Goal: Task Accomplishment & Management: Manage account settings

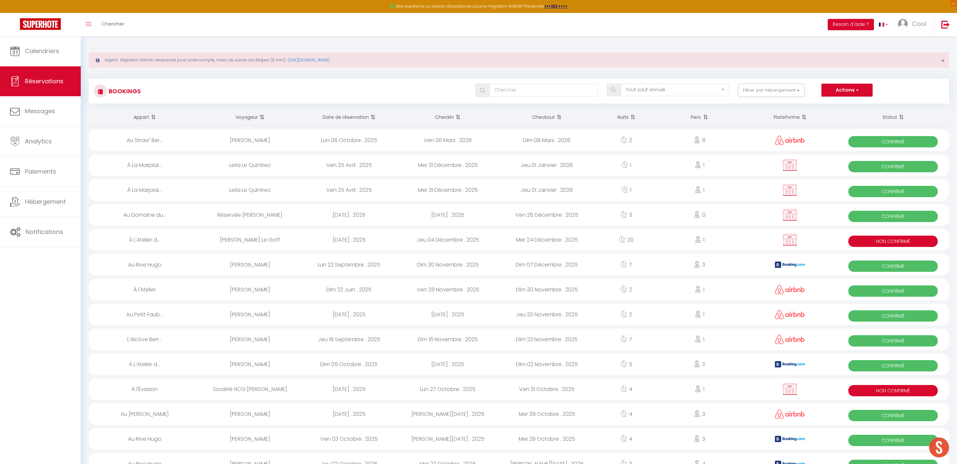
select select "not_cancelled"
click at [50, 47] on span "Calendriers" at bounding box center [42, 51] width 34 height 8
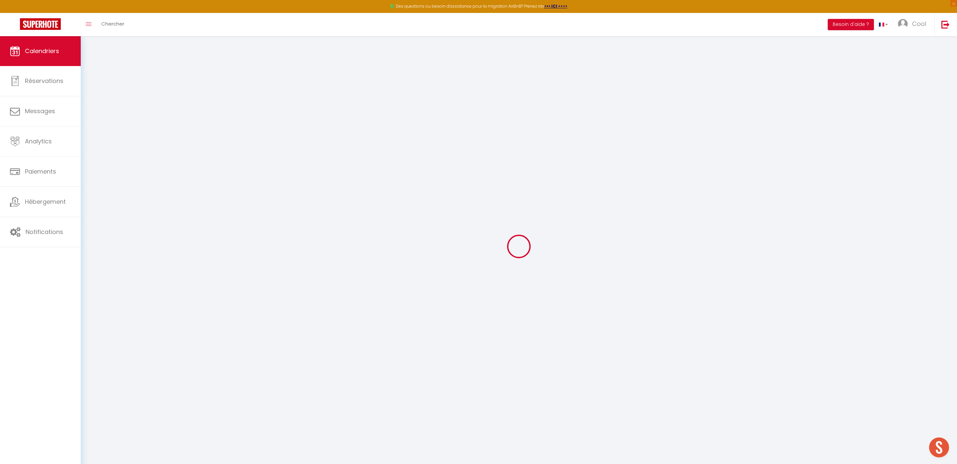
select select
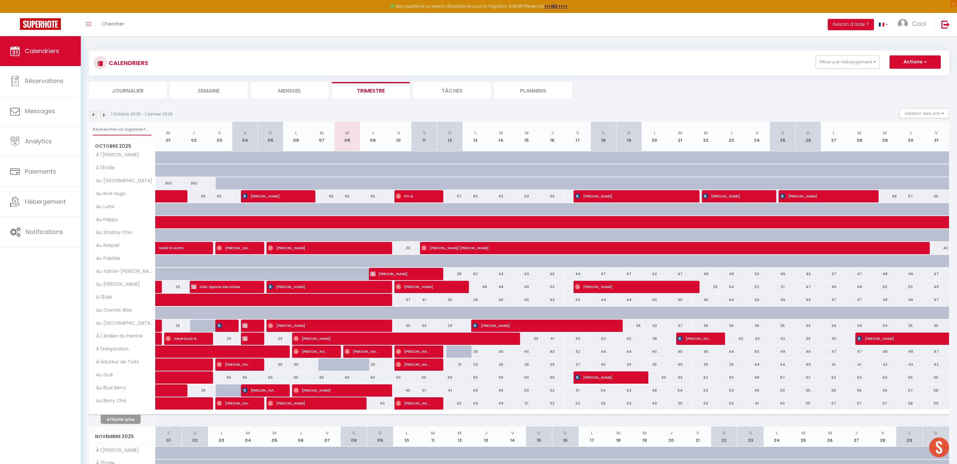
click at [123, 134] on input "text" at bounding box center [122, 130] width 59 height 12
type input "BL"
select select
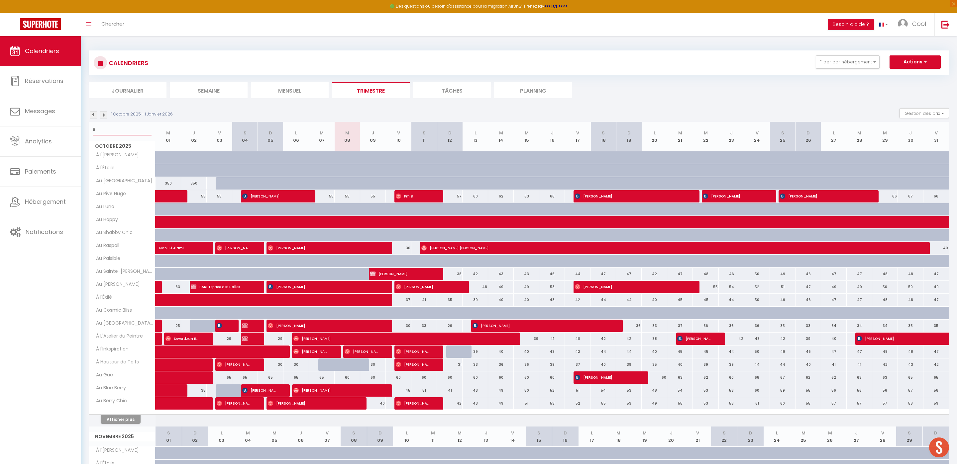
select select
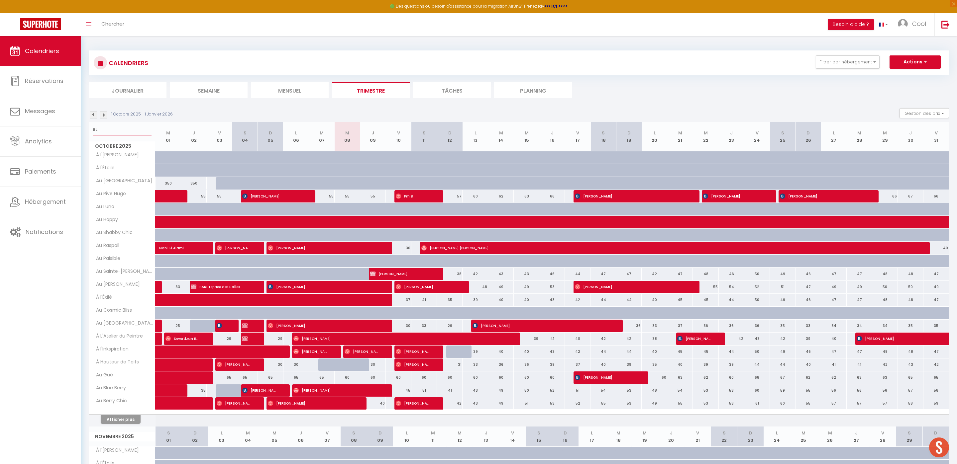
select select
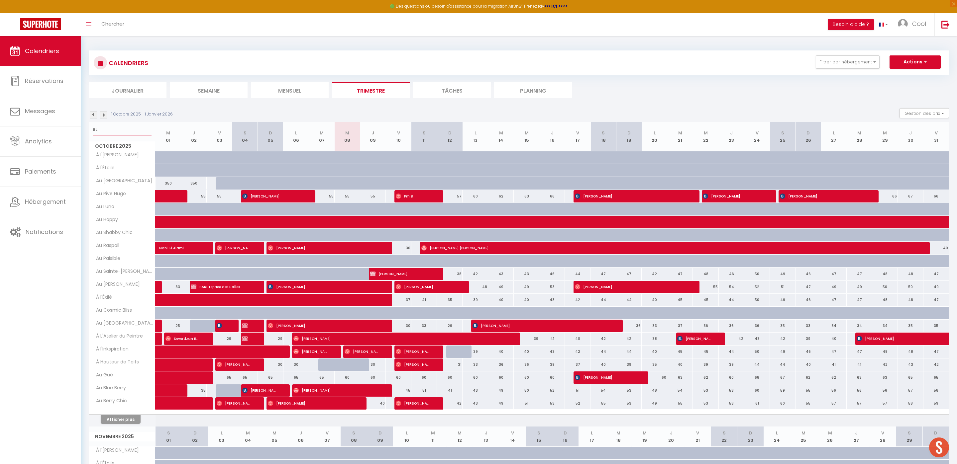
select select
type input "BLU"
select select
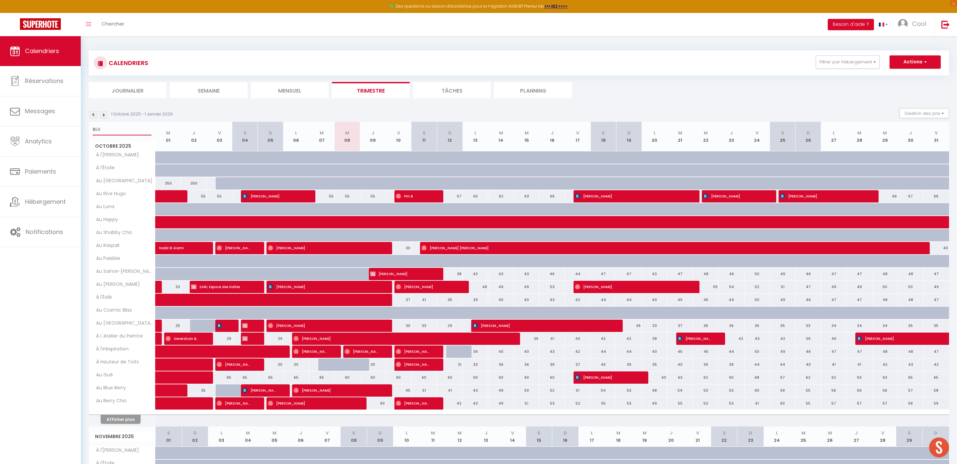
select select
type input "BLUE"
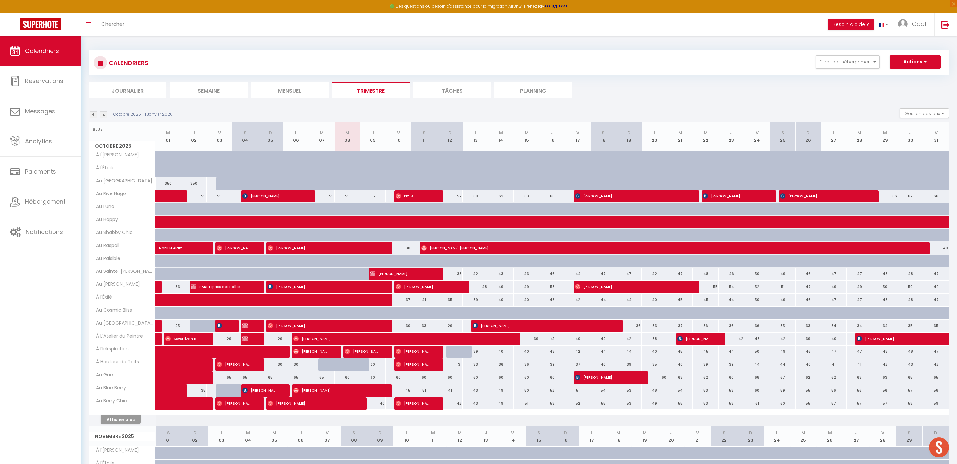
select select
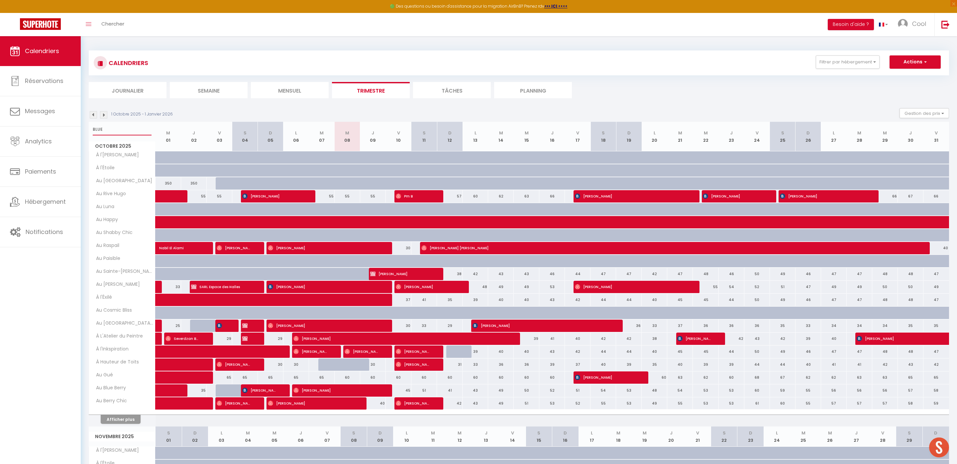
select select
type input "BLUE"
select select
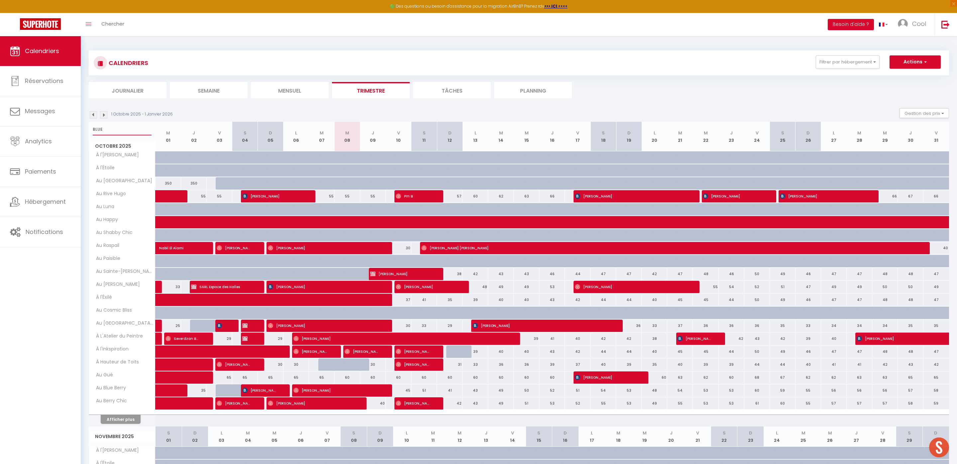
select select
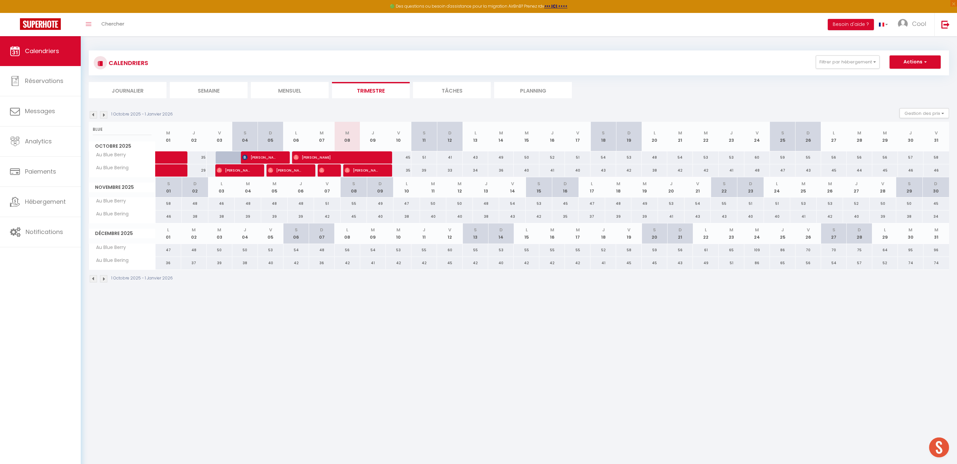
click at [279, 323] on body "🟢 Des questions ou besoin d'assistance pour la migration AirBnB? Prenez rdv >>>…" at bounding box center [478, 268] width 957 height 464
click at [367, 170] on span "[PERSON_NAME]" at bounding box center [361, 170] width 34 height 13
select select "OK"
select select "0"
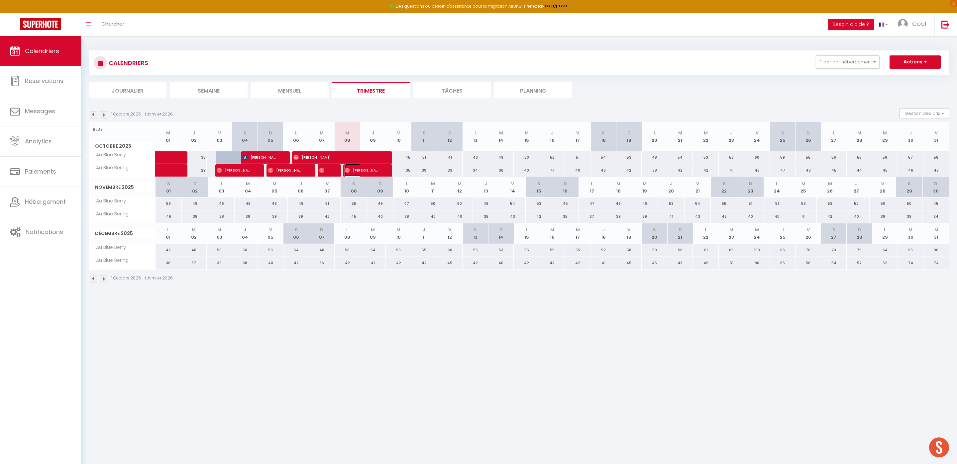
select select "0"
select select "1"
select select
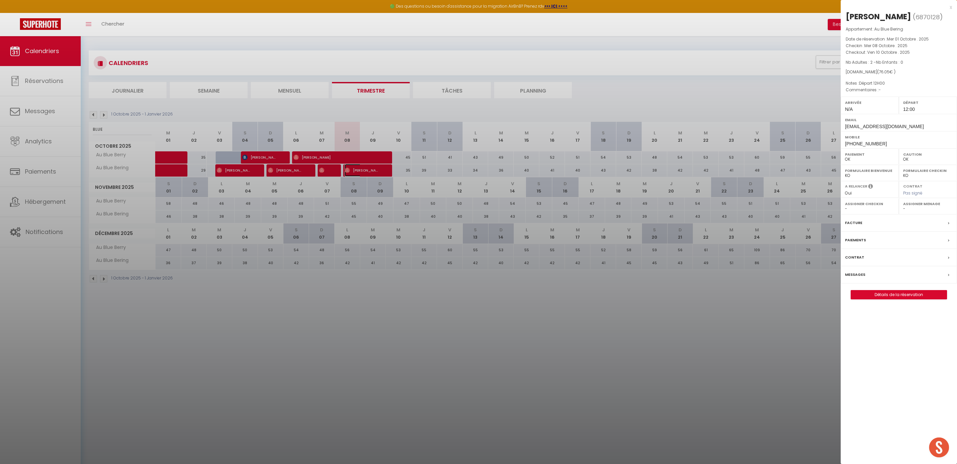
select select "52903"
